Goal: Information Seeking & Learning: Learn about a topic

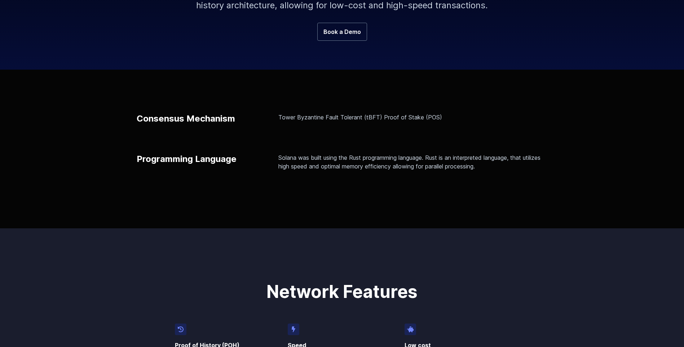
scroll to position [180, 0]
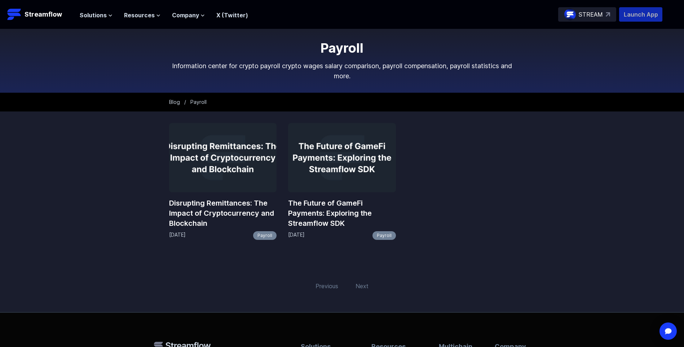
scroll to position [36, 0]
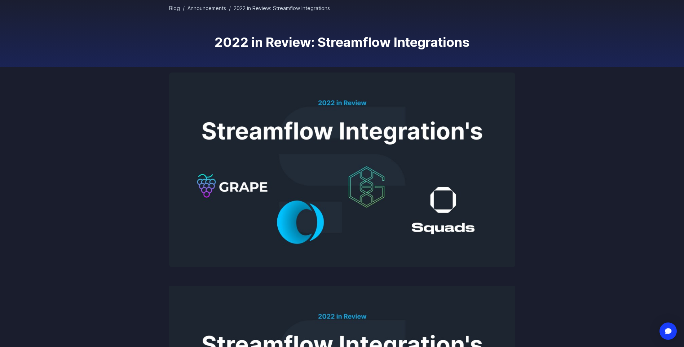
scroll to position [72, 0]
